Goal: Information Seeking & Learning: Learn about a topic

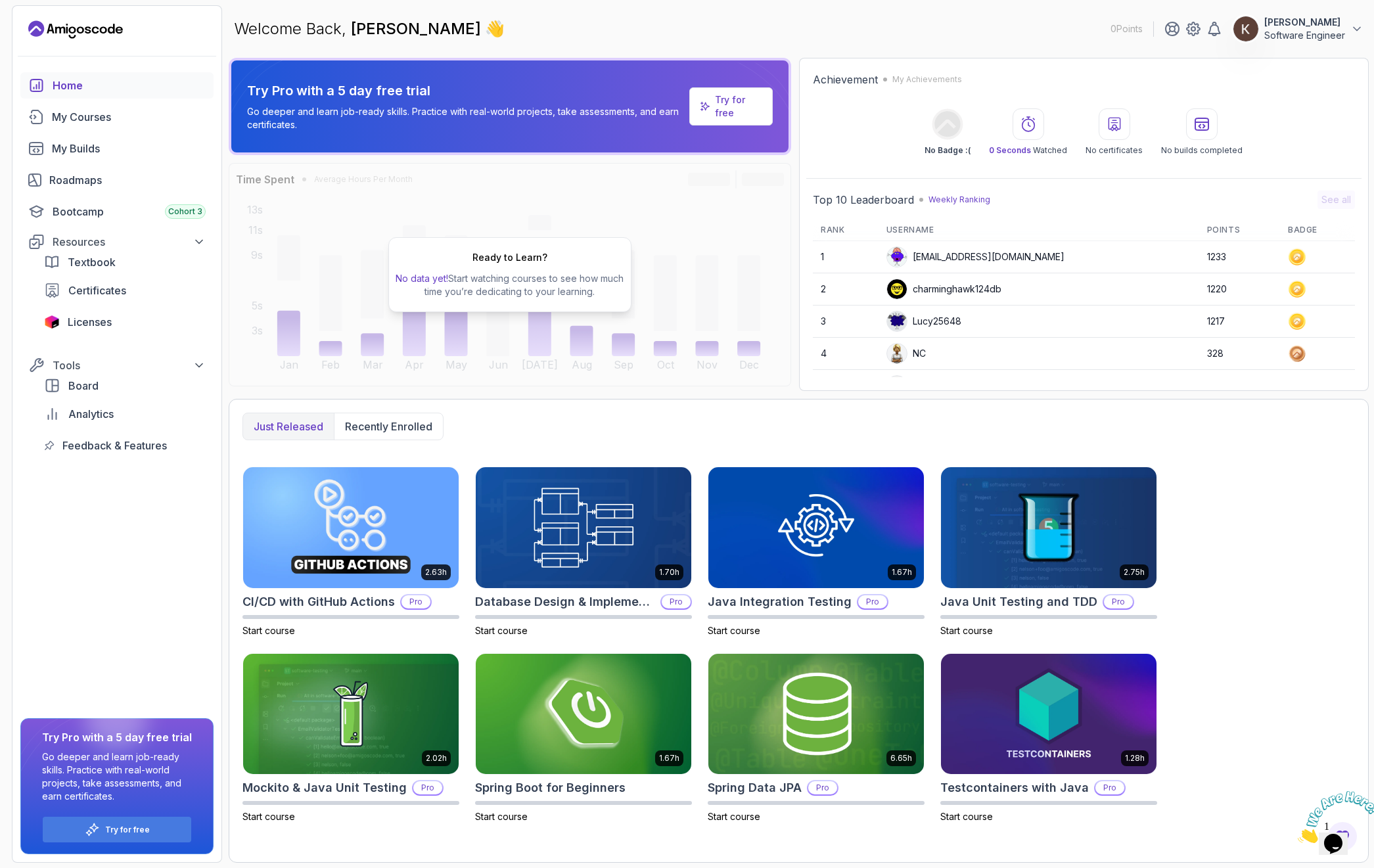
click at [1298, 834] on icon "Close" at bounding box center [1298, 839] width 0 height 11
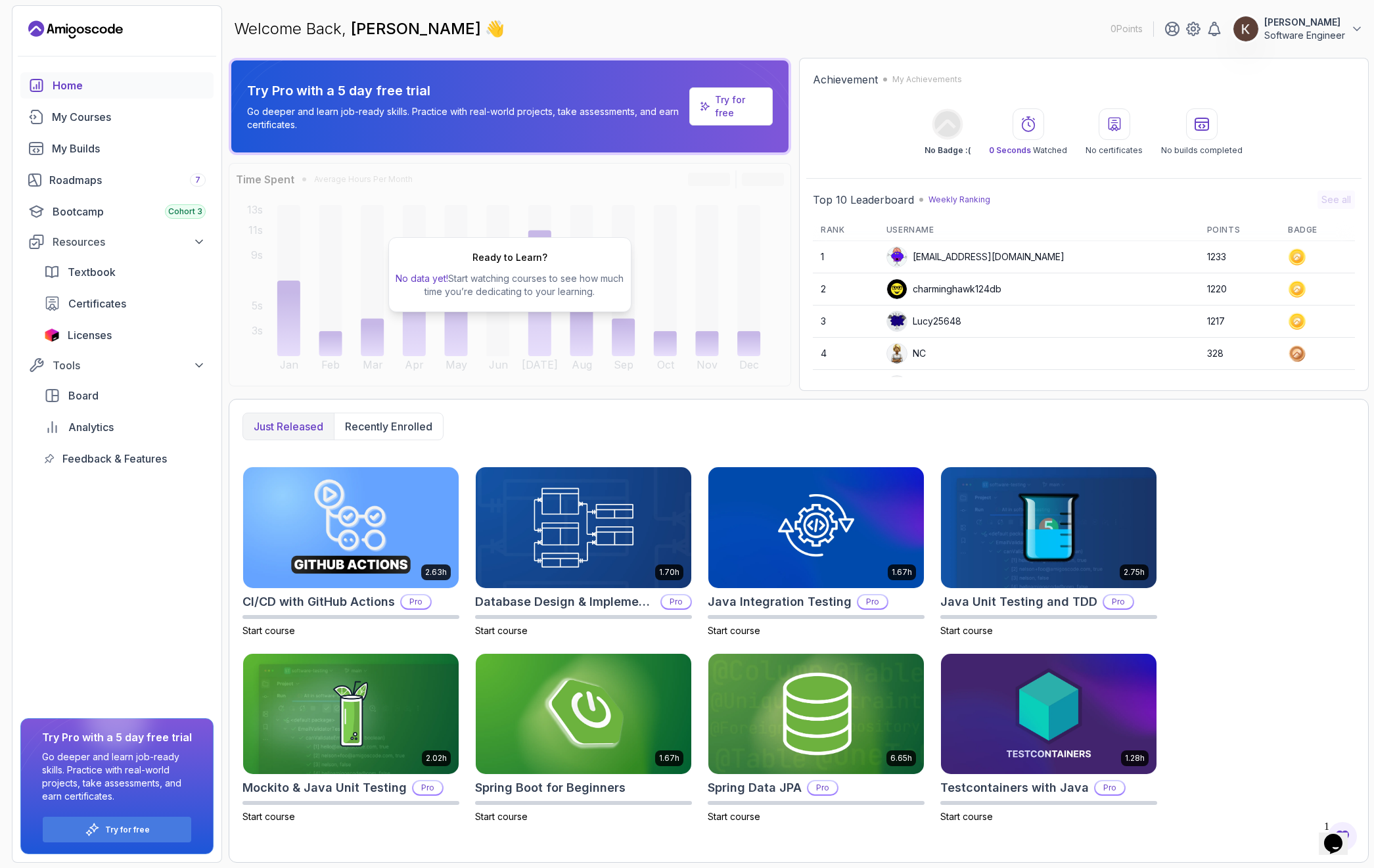
click at [1290, 26] on p "[PERSON_NAME]" at bounding box center [1305, 22] width 81 height 13
click at [1242, 633] on div "2.63h CI/CD with GitHub Actions Pro Start course 1.70h Database Design & Implem…" at bounding box center [798, 645] width 1113 height 357
click at [207, 371] on button "Tools" at bounding box center [117, 365] width 194 height 24
click at [194, 368] on icon at bounding box center [199, 365] width 13 height 13
click at [200, 365] on icon at bounding box center [199, 365] width 13 height 13
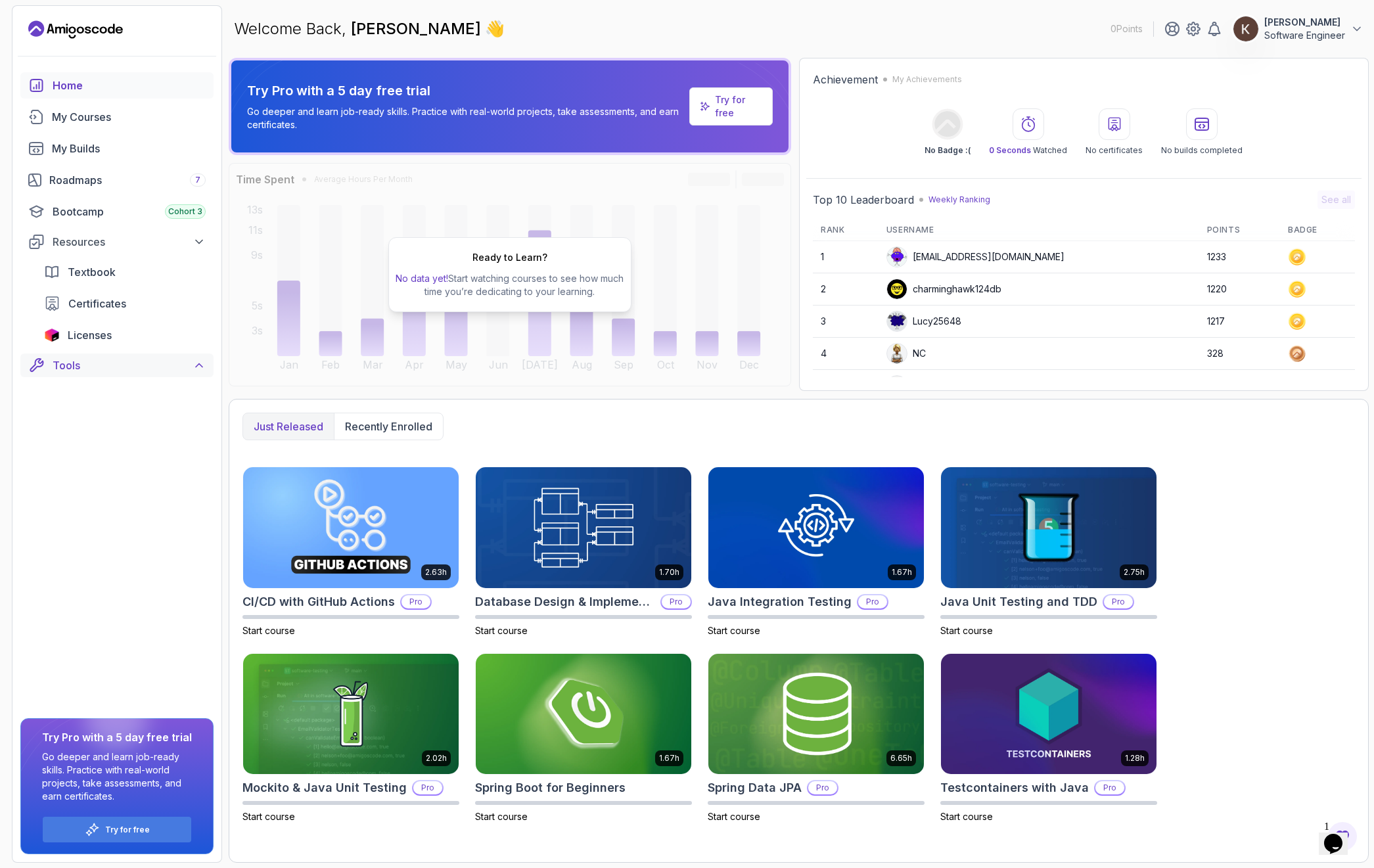
click at [200, 365] on icon at bounding box center [198, 365] width 6 height 3
